Goal: Task Accomplishment & Management: Complete application form

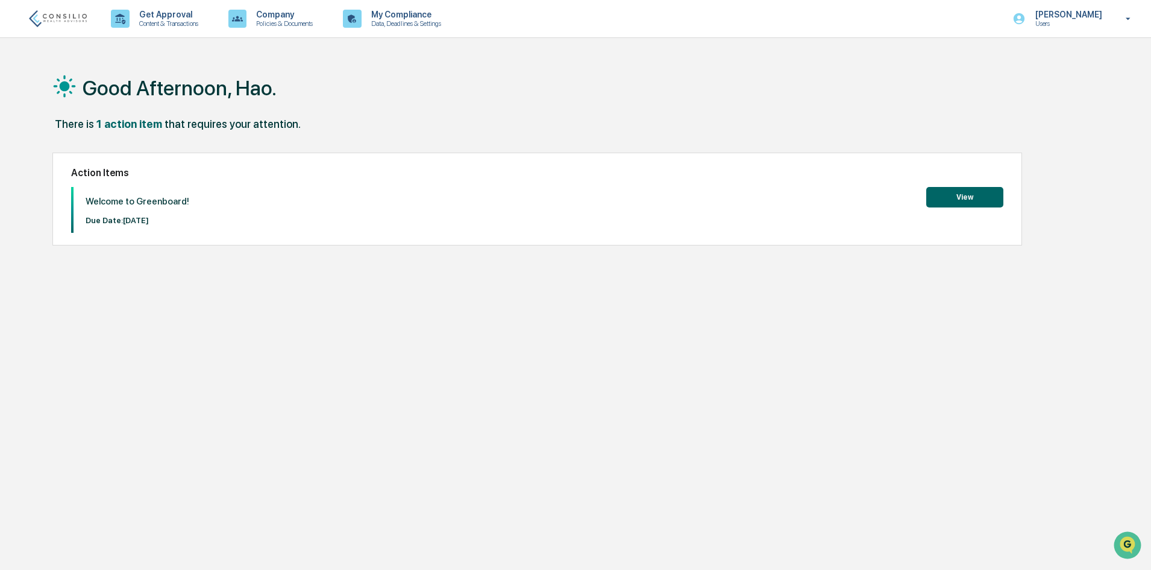
click at [970, 197] on button "View" at bounding box center [964, 197] width 77 height 20
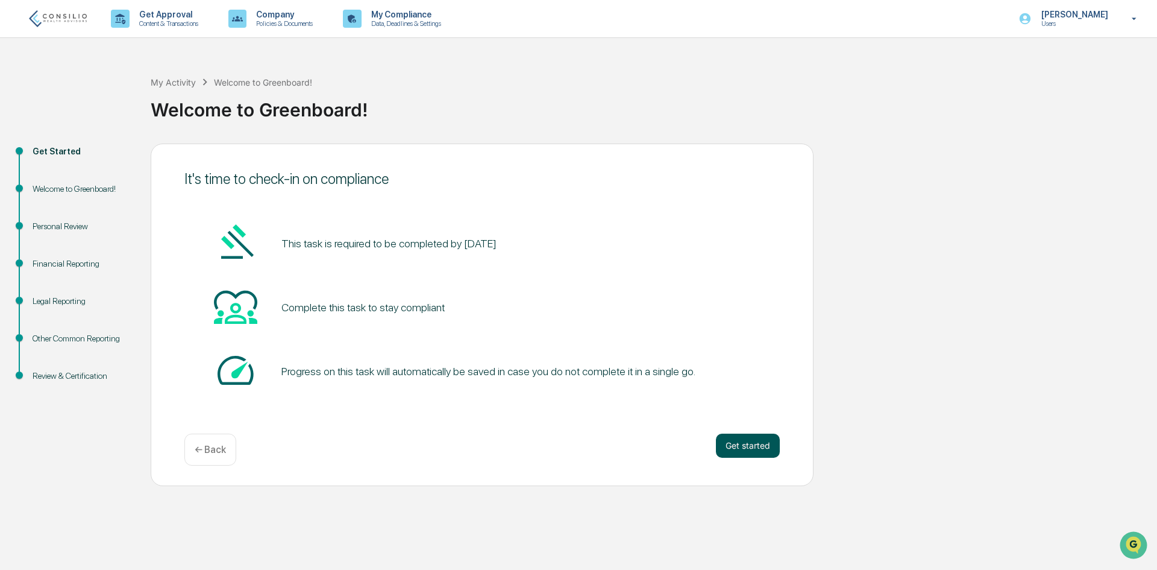
click at [755, 450] on button "Get started" at bounding box center [748, 445] width 64 height 24
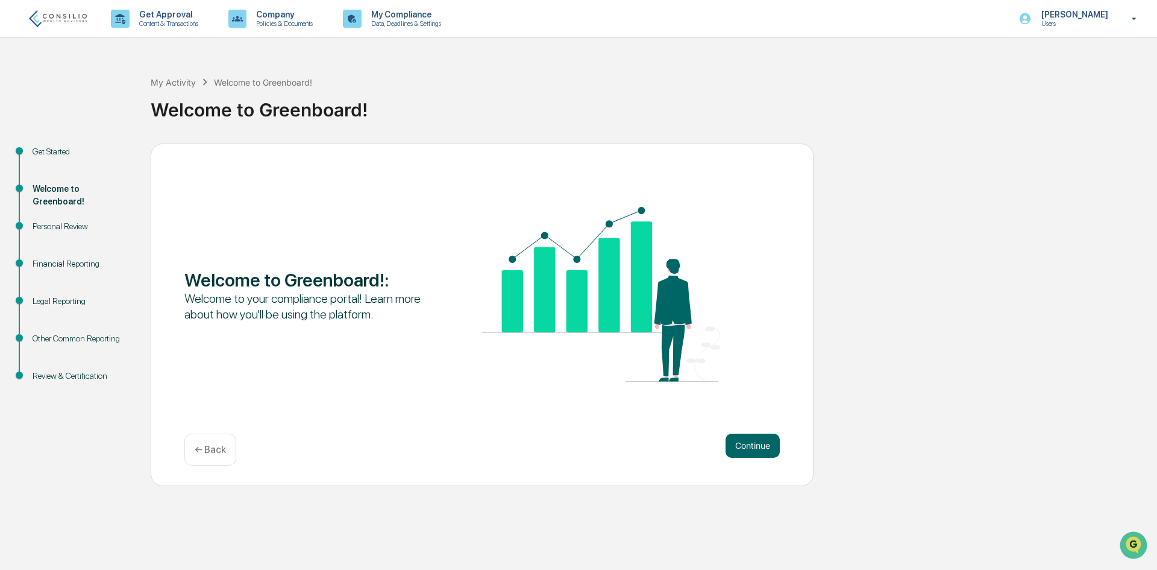
click at [755, 450] on button "Continue" at bounding box center [753, 445] width 54 height 24
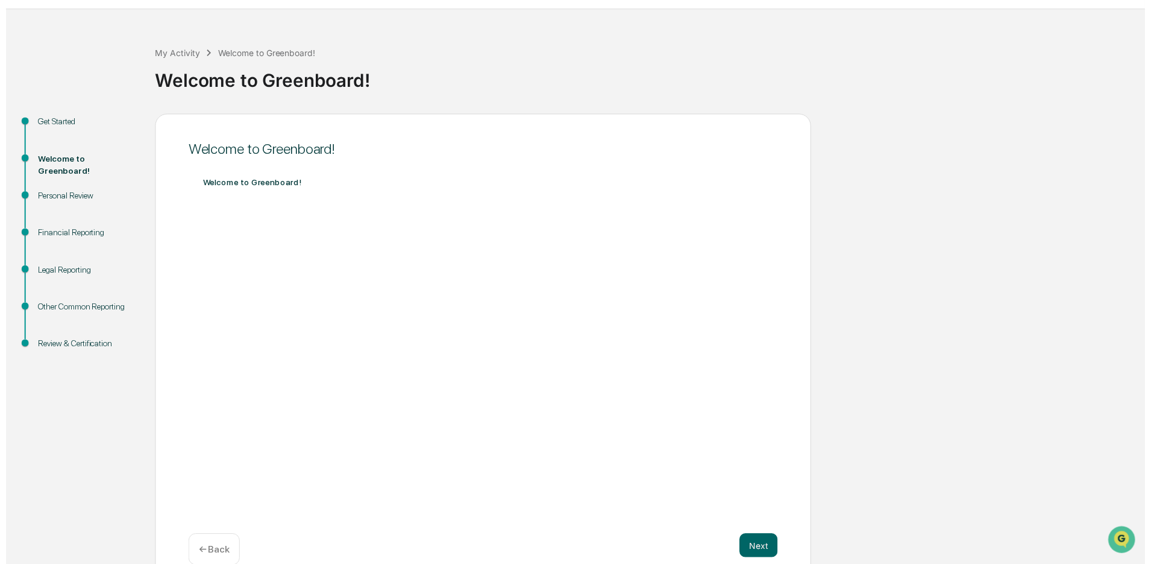
scroll to position [50, 0]
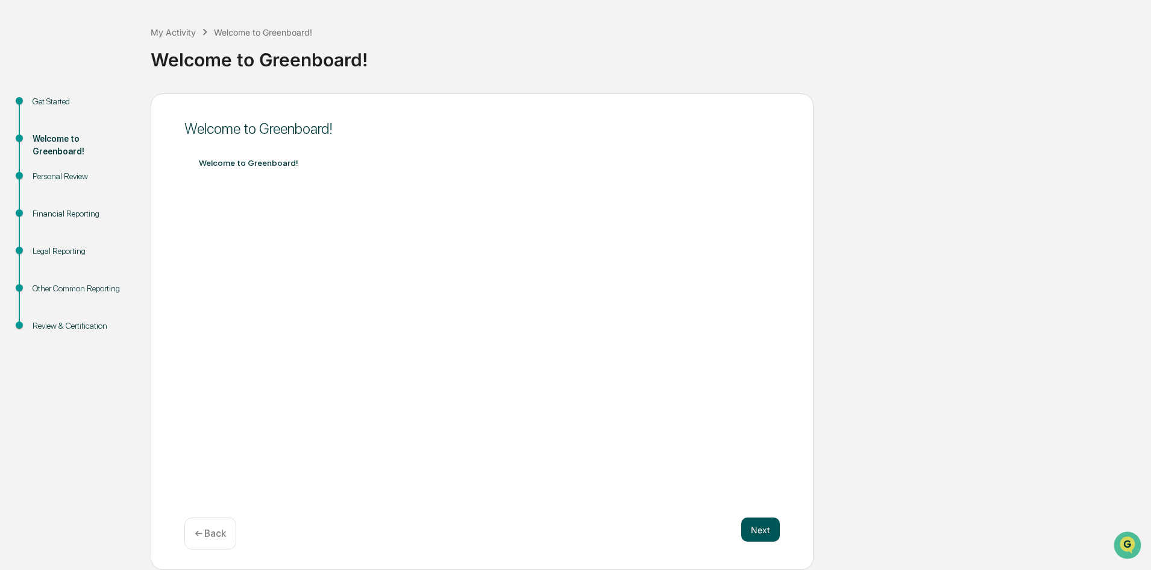
click at [753, 530] on button "Next" at bounding box center [760, 529] width 39 height 24
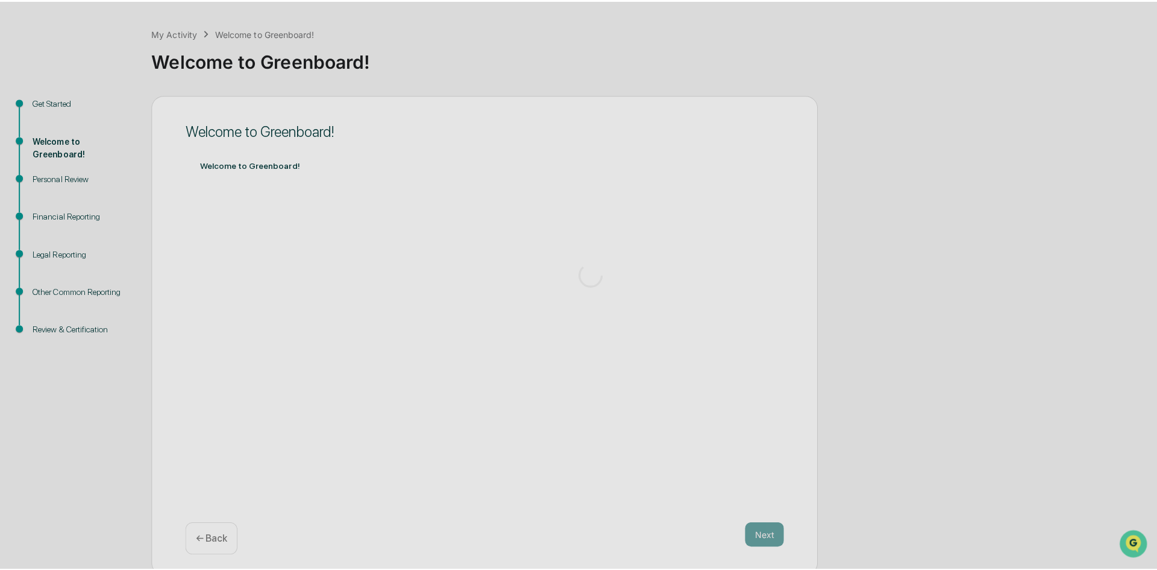
scroll to position [0, 0]
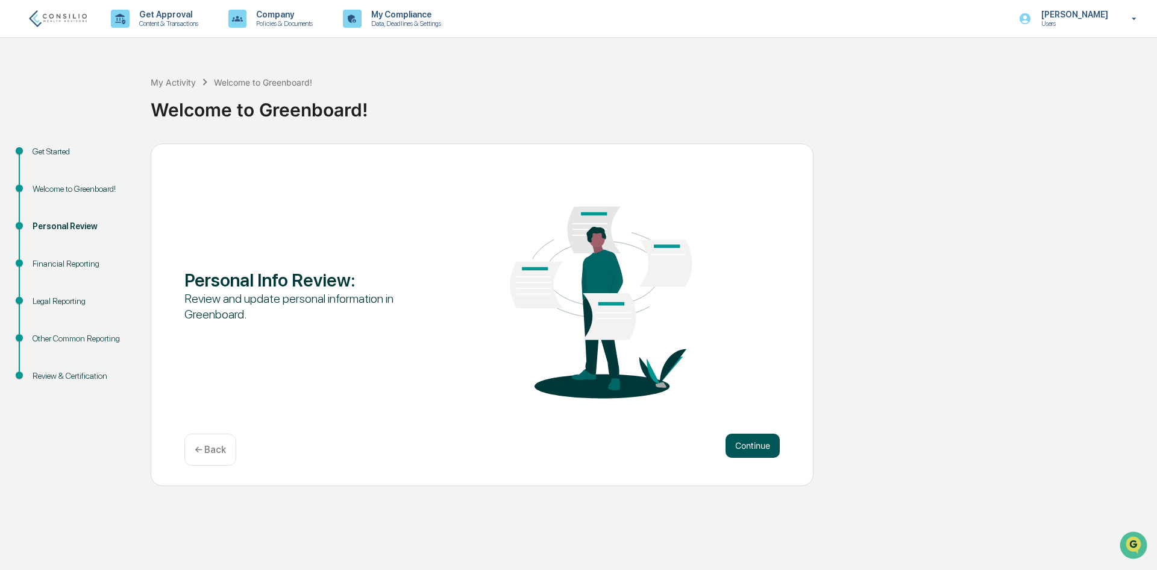
click at [763, 444] on button "Continue" at bounding box center [753, 445] width 54 height 24
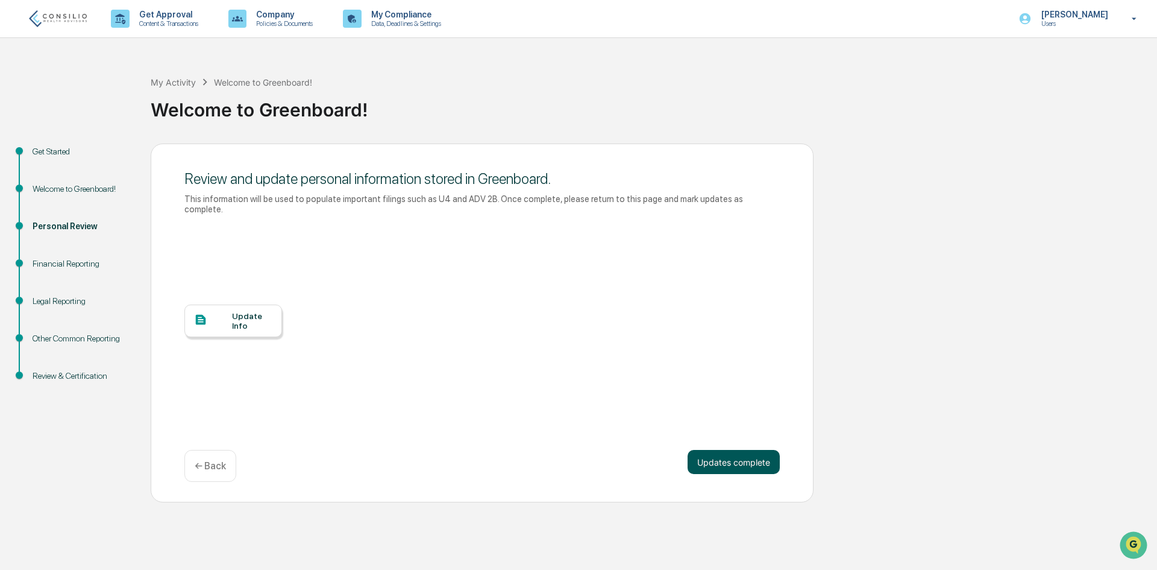
click at [742, 453] on button "Updates complete" at bounding box center [734, 462] width 92 height 24
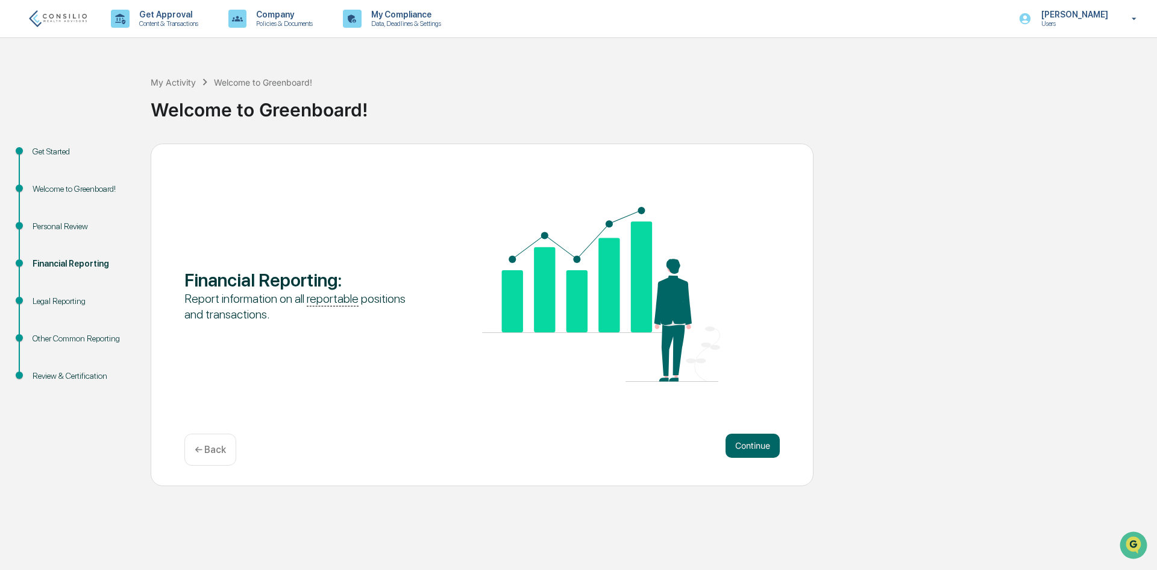
click at [742, 453] on button "Continue" at bounding box center [753, 445] width 54 height 24
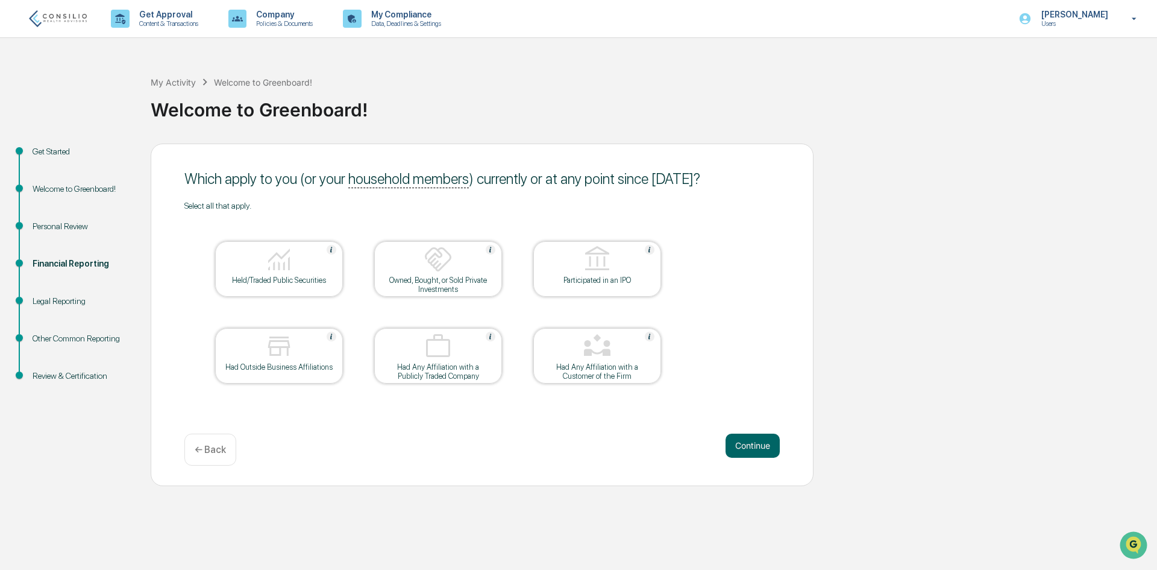
click at [263, 283] on div "Held/Traded Public Securities" at bounding box center [279, 279] width 108 height 9
click at [770, 444] on button "Continue" at bounding box center [753, 445] width 54 height 24
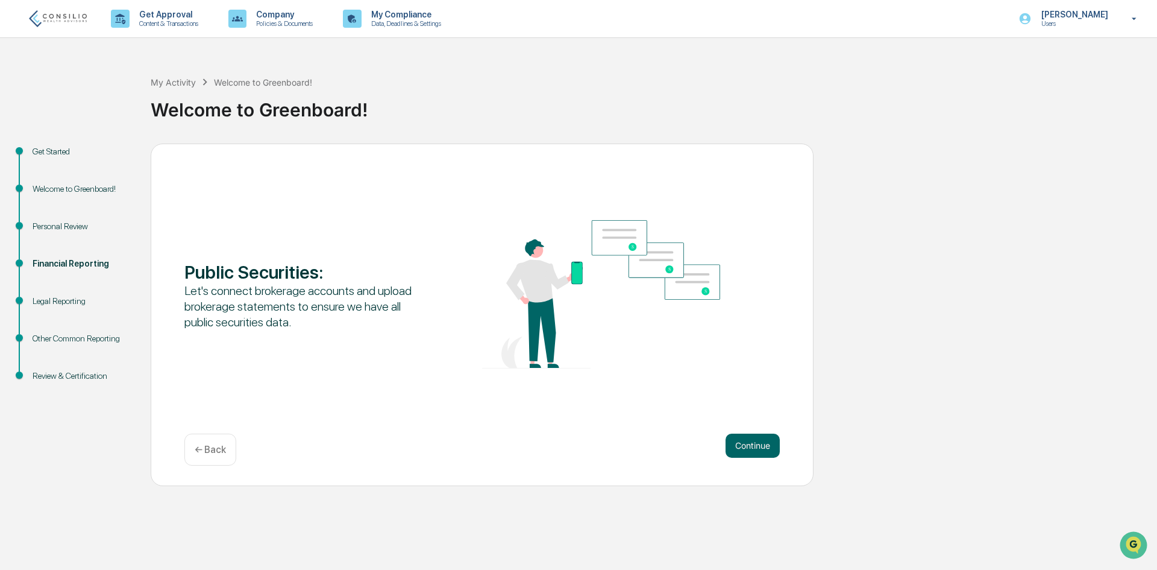
click at [767, 450] on button "Continue" at bounding box center [753, 445] width 54 height 24
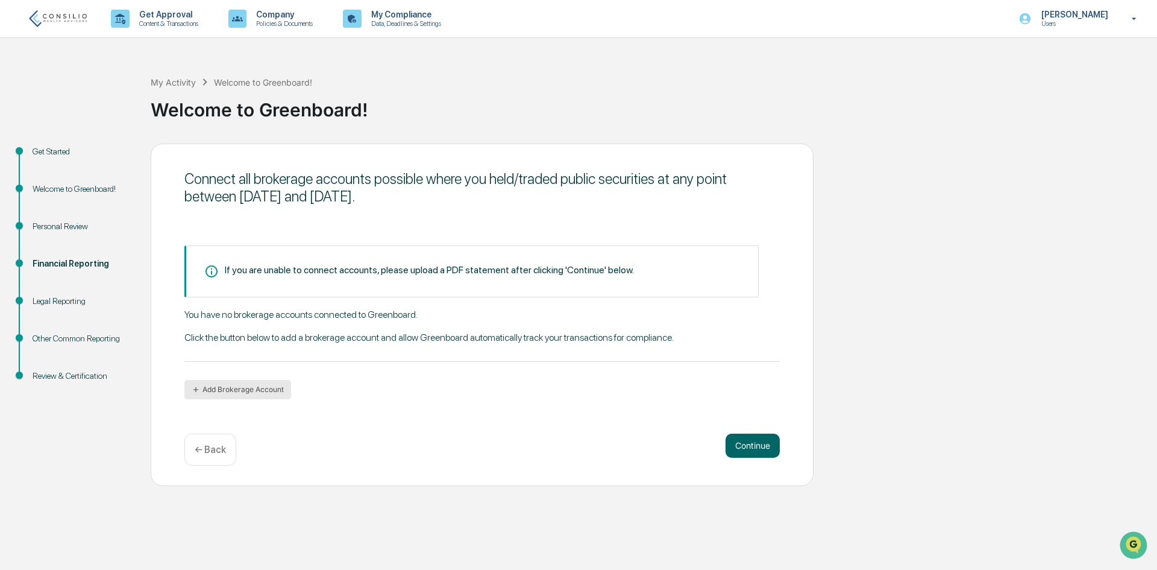
click at [251, 389] on button "Add Brokerage Account" at bounding box center [237, 389] width 107 height 19
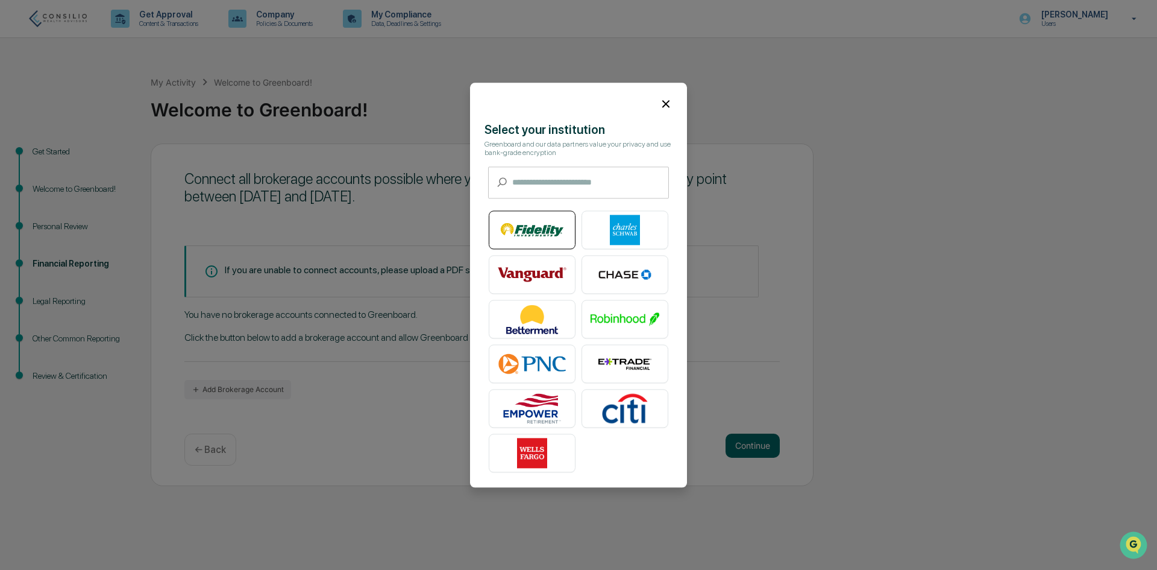
click at [533, 228] on img at bounding box center [532, 230] width 69 height 30
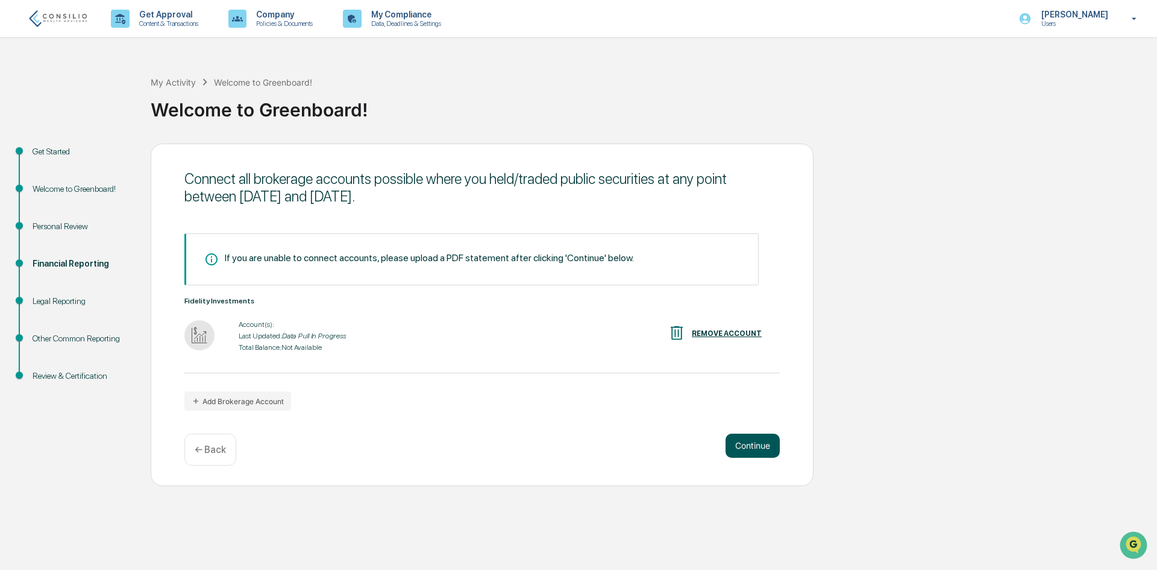
click at [760, 442] on button "Continue" at bounding box center [753, 445] width 54 height 24
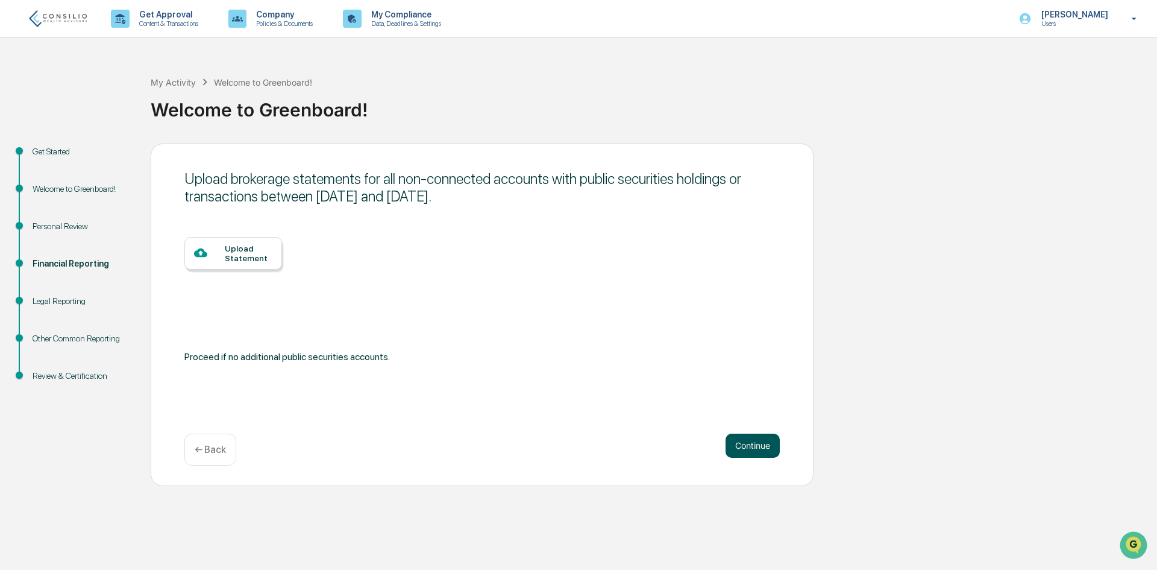
click at [740, 447] on button "Continue" at bounding box center [753, 445] width 54 height 24
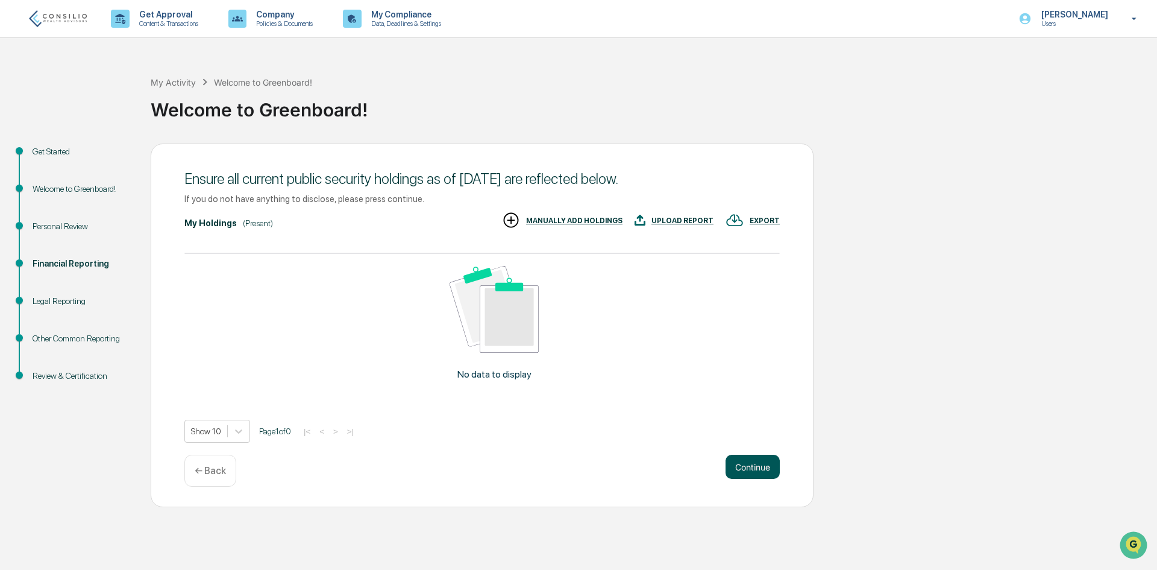
click at [758, 461] on button "Continue" at bounding box center [753, 466] width 54 height 24
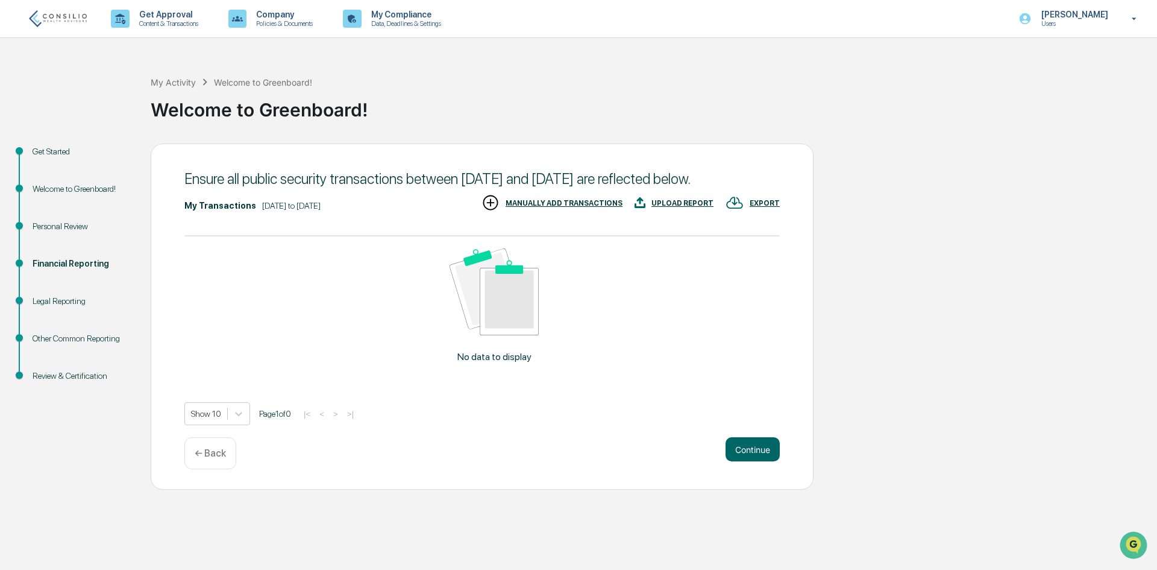
click at [692, 207] on div "UPLOAD REPORT" at bounding box center [683, 203] width 62 height 8
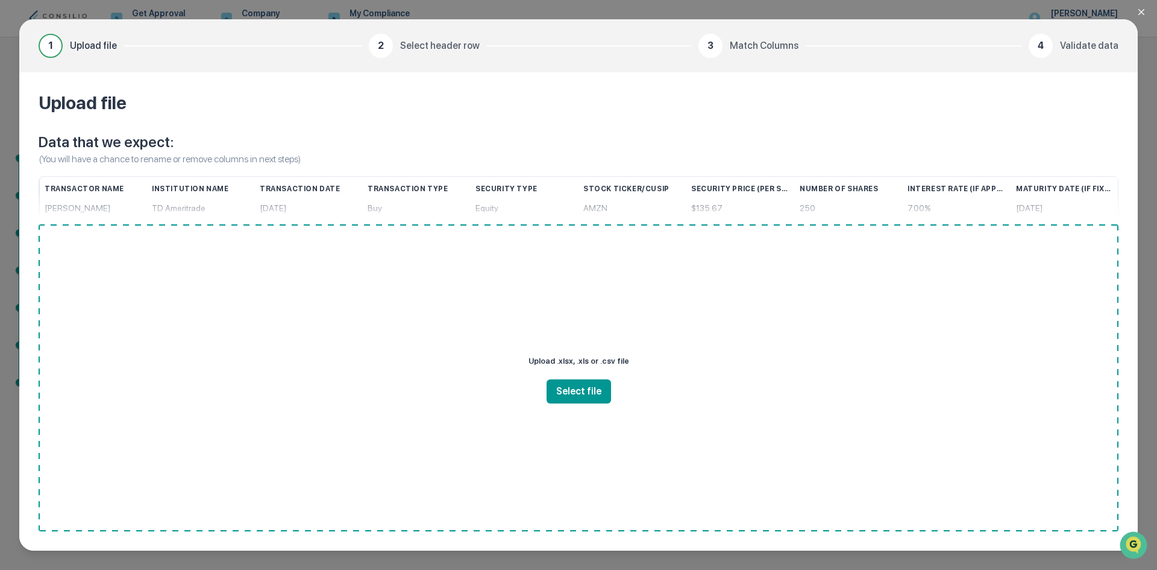
click at [1151, 60] on div "1 Upload file 2 Select header row 3 Match Columns 4 Validate data Upload file D…" at bounding box center [578, 285] width 1157 height 570
click at [1142, 6] on button "Close modal" at bounding box center [1149, 12] width 24 height 24
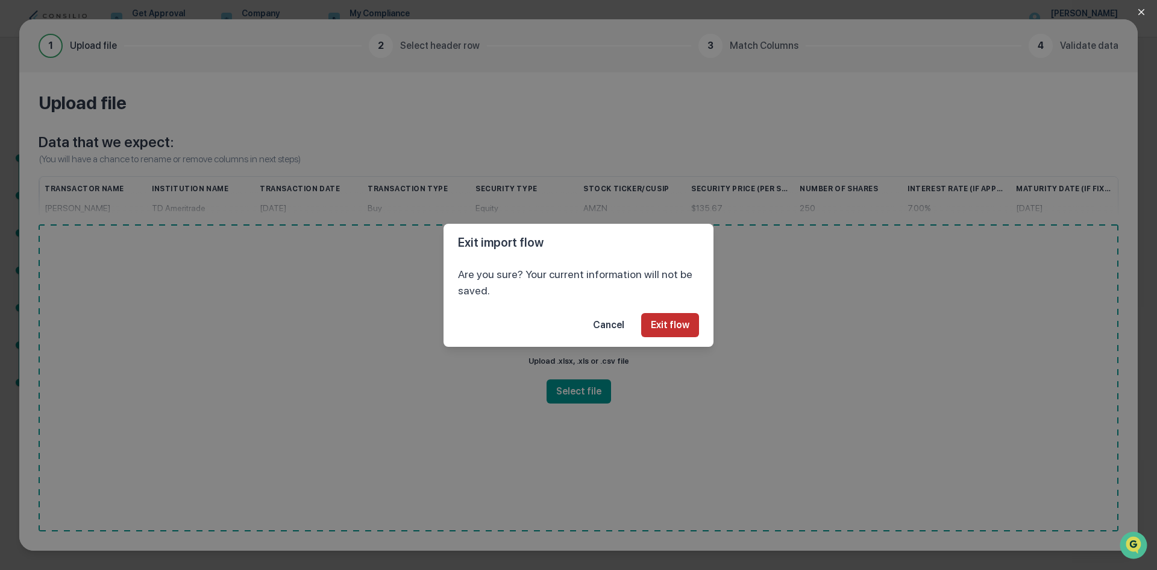
click at [656, 324] on button "Exit flow" at bounding box center [670, 325] width 58 height 24
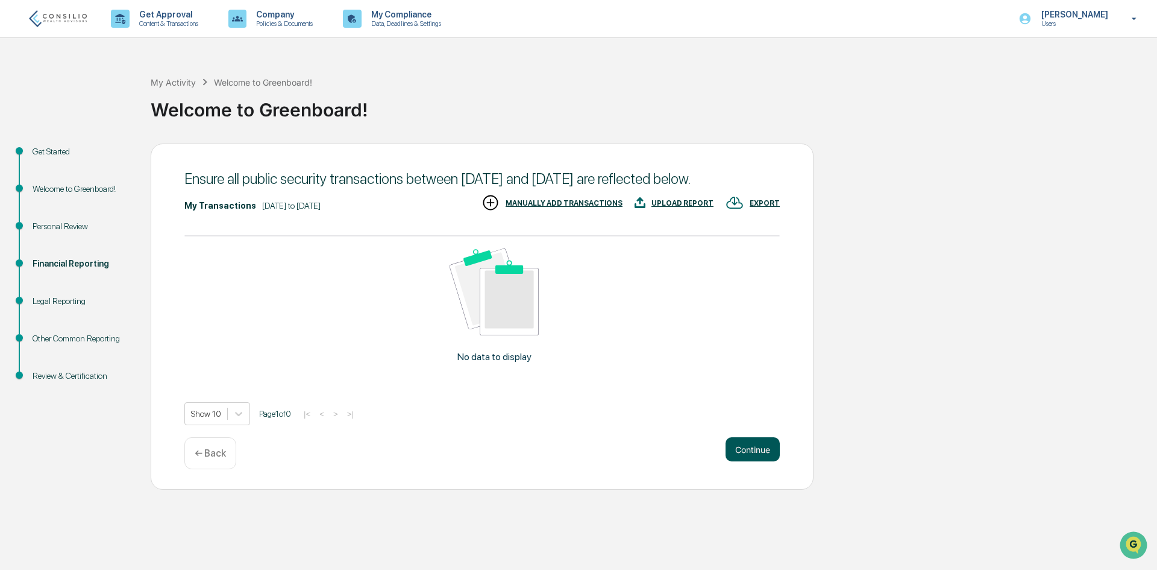
click at [753, 461] on button "Continue" at bounding box center [753, 449] width 54 height 24
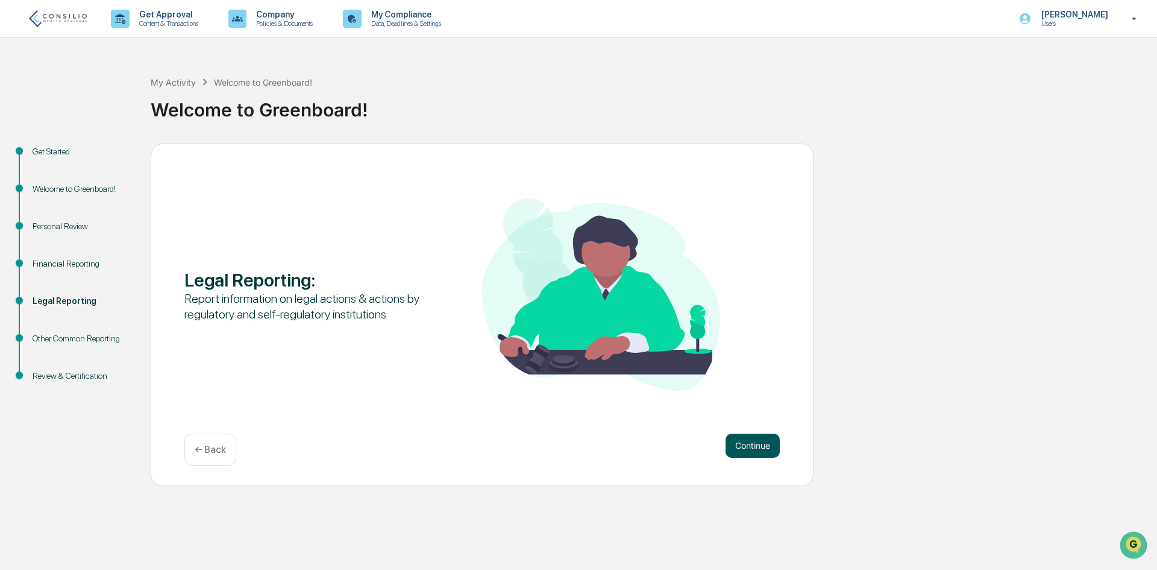
click at [763, 444] on button "Continue" at bounding box center [753, 445] width 54 height 24
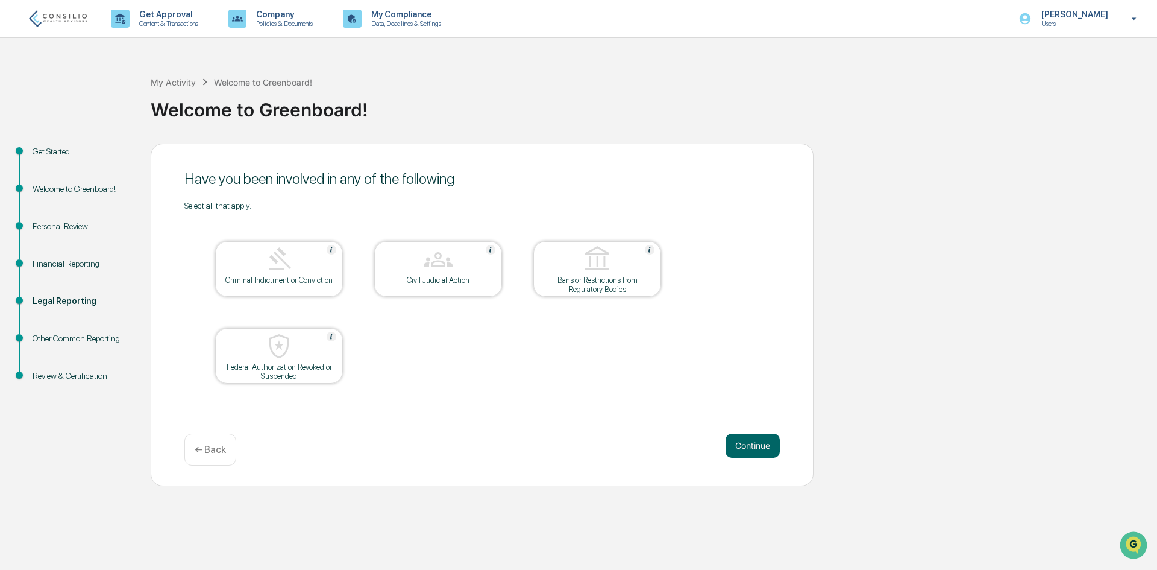
click at [763, 444] on button "Continue" at bounding box center [753, 445] width 54 height 24
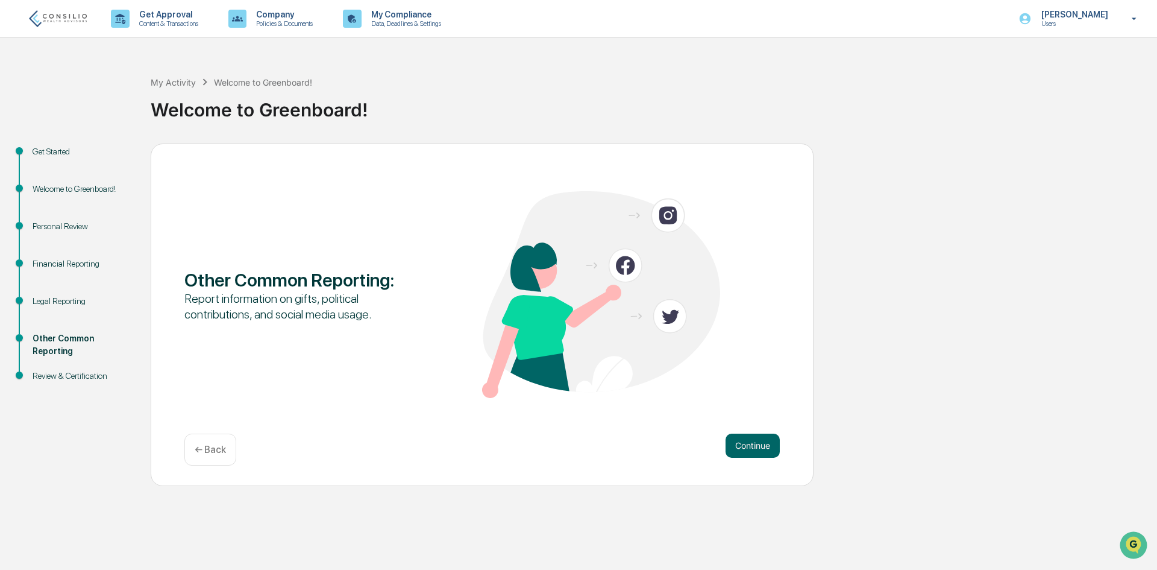
click at [763, 444] on button "Continue" at bounding box center [753, 445] width 54 height 24
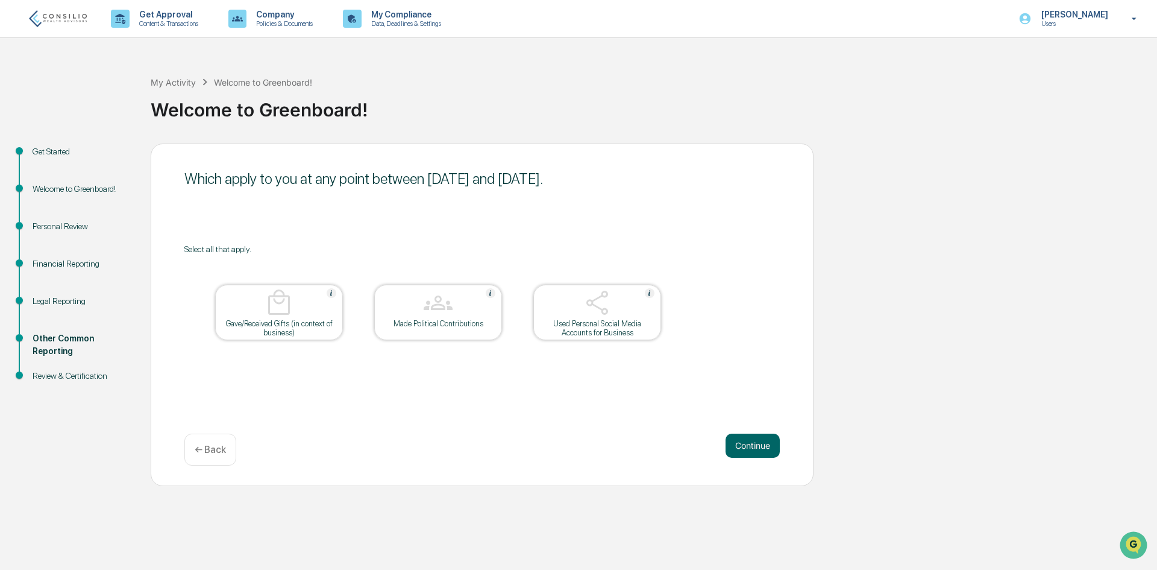
click at [763, 444] on button "Continue" at bounding box center [753, 445] width 54 height 24
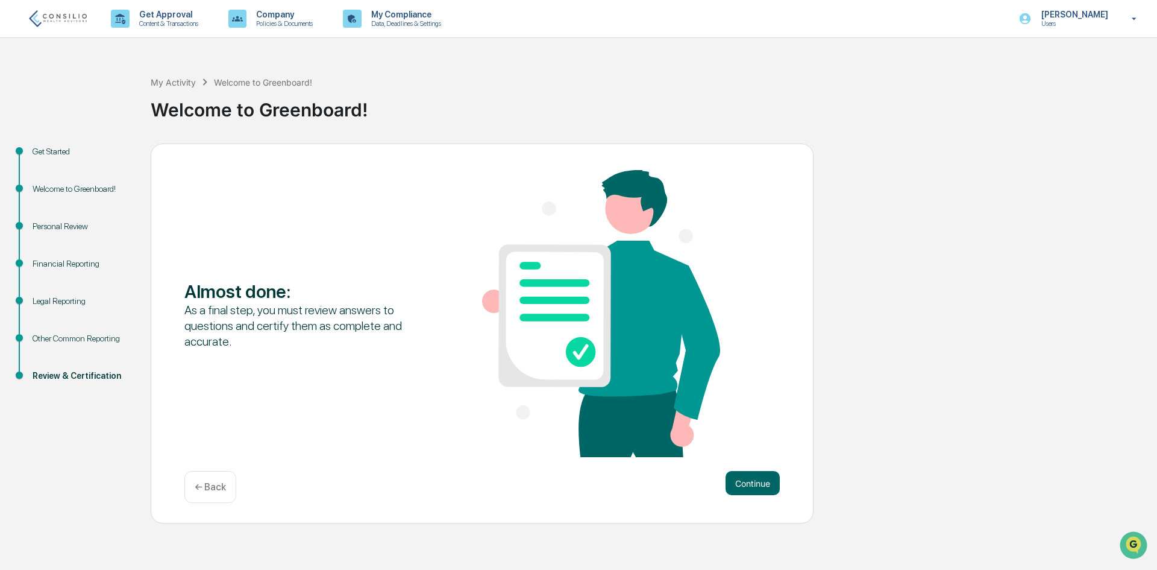
click at [763, 444] on div "Almost done : As a final step, you must review answers to questions and certify…" at bounding box center [482, 314] width 596 height 289
click at [762, 472] on div "Almost done : As a final step, you must review answers to questions and certify…" at bounding box center [482, 333] width 663 height 380
click at [763, 478] on button "Continue" at bounding box center [753, 483] width 54 height 24
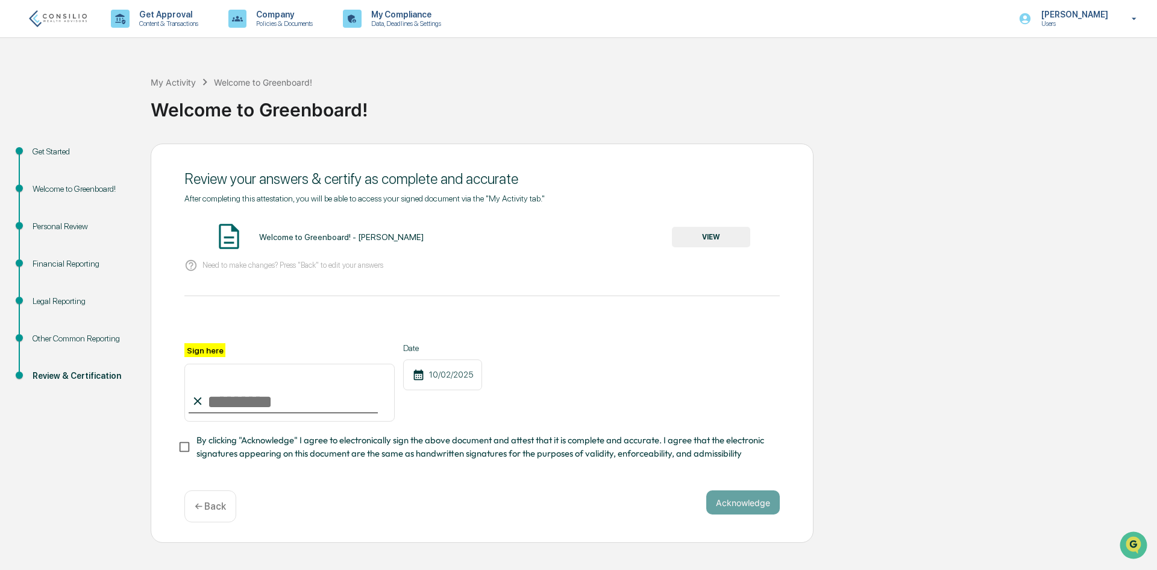
click at [222, 394] on input "Sign here" at bounding box center [289, 392] width 210 height 58
type input "********"
click at [741, 510] on button "Acknowledge" at bounding box center [743, 502] width 74 height 24
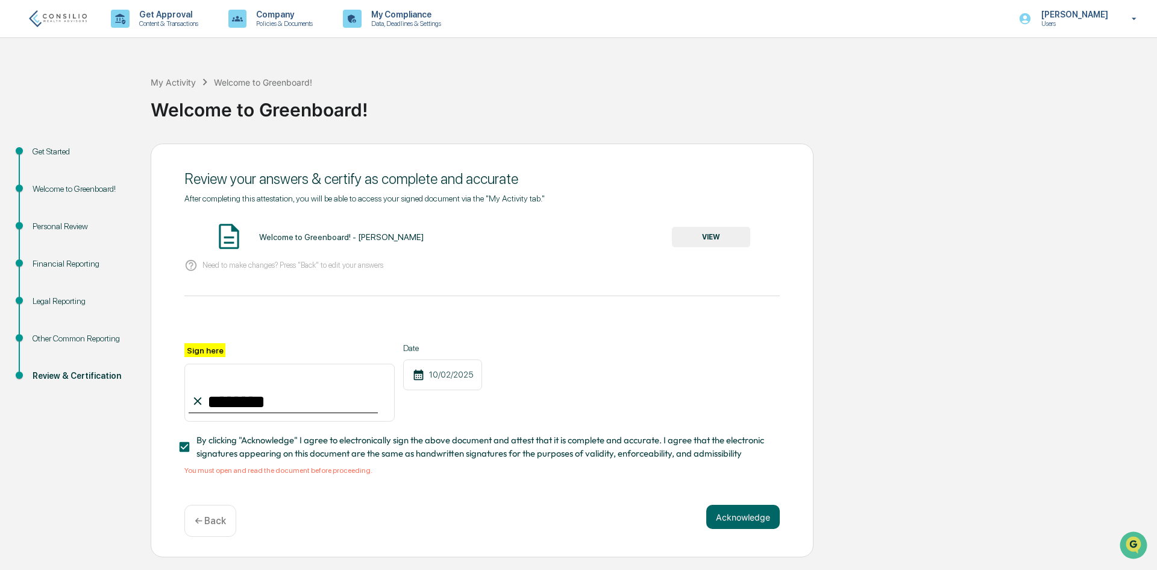
click at [306, 237] on div "Welcome to Greenboard! - Hao Dang" at bounding box center [341, 237] width 165 height 10
click at [231, 234] on img at bounding box center [229, 236] width 30 height 30
click at [727, 236] on button "VIEW" at bounding box center [711, 237] width 78 height 20
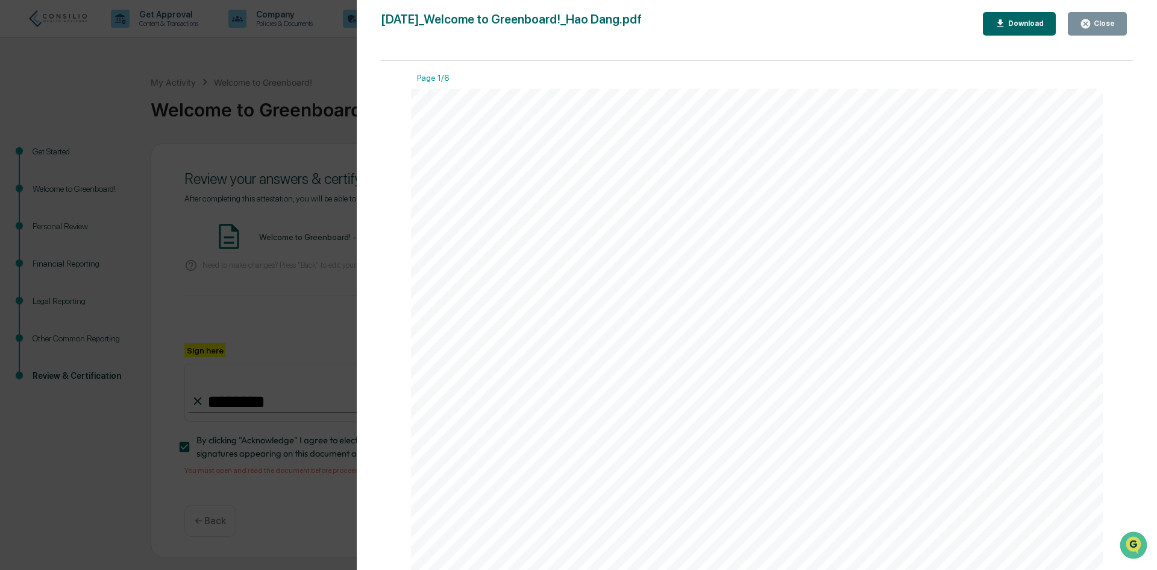
click at [1034, 17] on button "Download" at bounding box center [1020, 24] width 74 height 24
click at [265, 222] on div "Version History 10/02/2025, 08:52 PM Hao Dang 2025-10-02_Welcome to Greenboard!…" at bounding box center [578, 285] width 1157 height 570
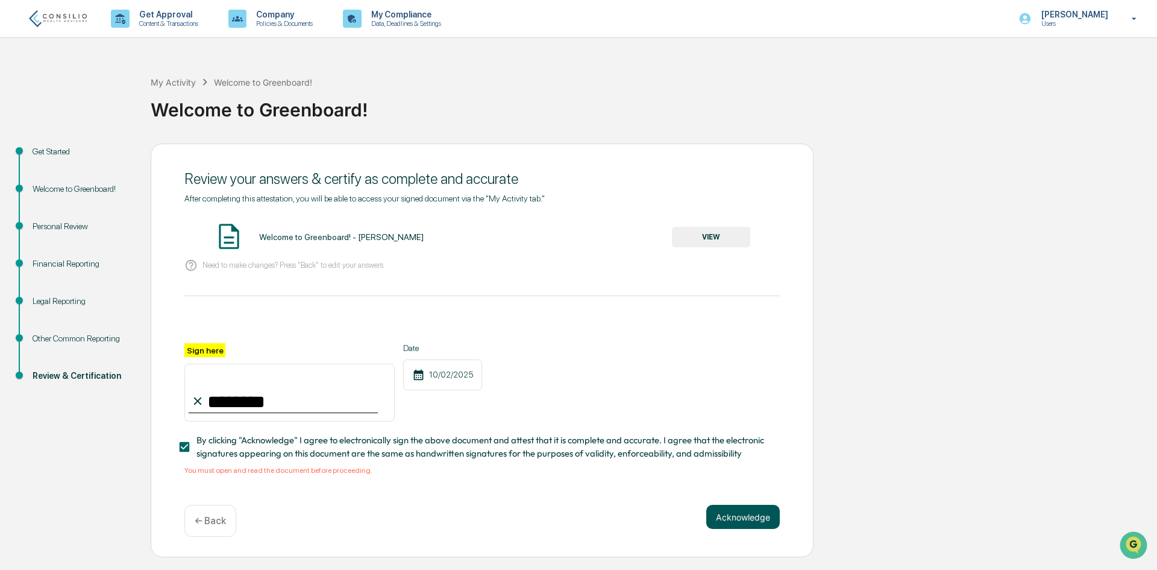
click at [753, 520] on button "Acknowledge" at bounding box center [743, 517] width 74 height 24
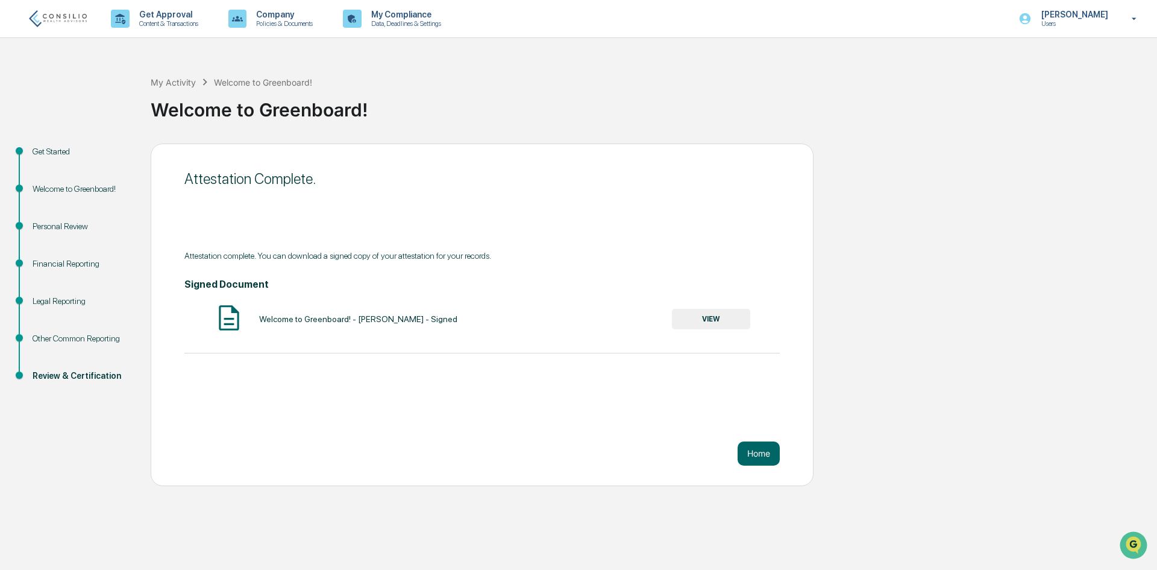
click at [704, 316] on button "VIEW" at bounding box center [711, 319] width 78 height 20
